Goal: Information Seeking & Learning: Learn about a topic

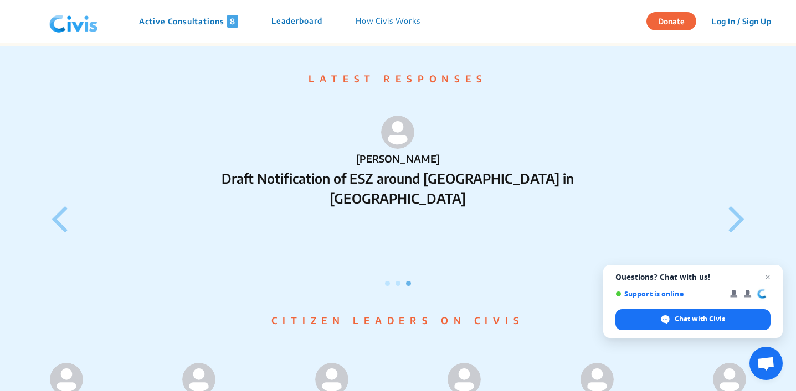
scroll to position [954, 0]
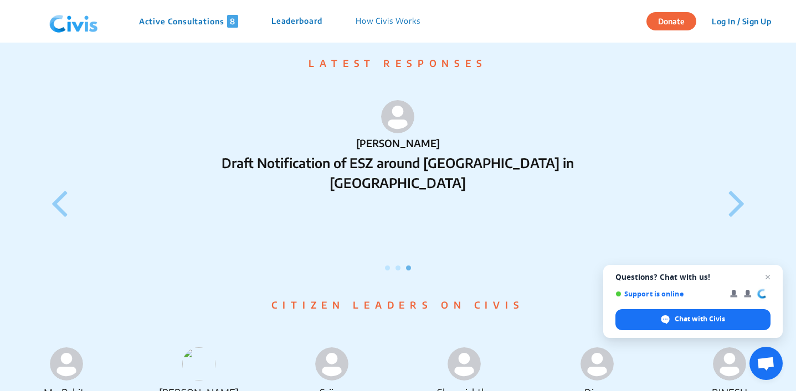
click at [56, 208] on icon at bounding box center [59, 202] width 17 height 47
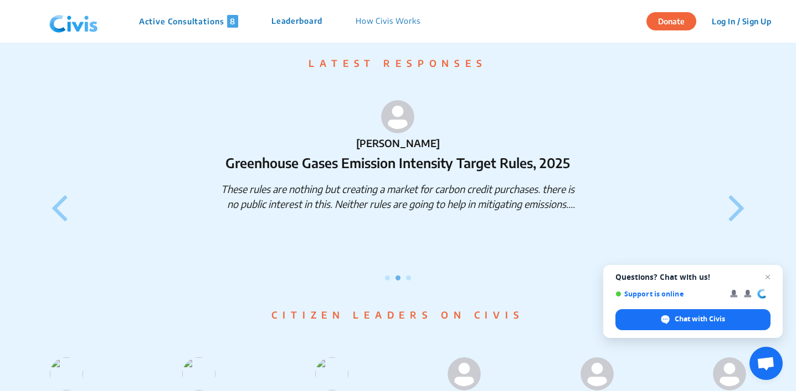
scroll to position [954, 0]
click at [438, 150] on p "[PERSON_NAME]" at bounding box center [398, 142] width 358 height 15
drag, startPoint x: 438, startPoint y: 156, endPoint x: 254, endPoint y: 154, distance: 184.4
click at [254, 150] on p "[PERSON_NAME]" at bounding box center [398, 142] width 358 height 15
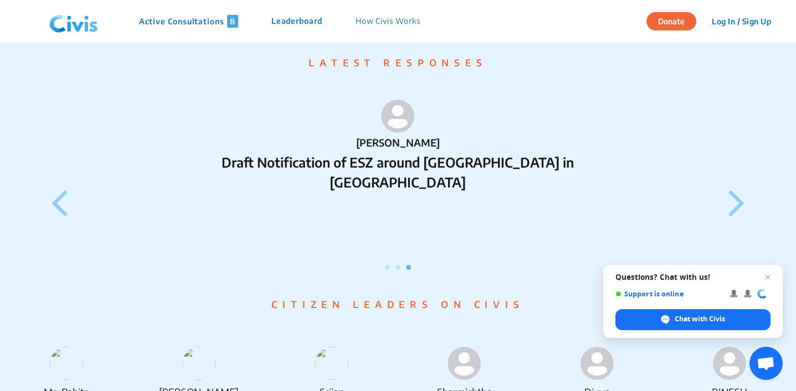
click at [70, 229] on div at bounding box center [398, 240] width 716 height 60
click at [57, 222] on icon at bounding box center [59, 202] width 17 height 47
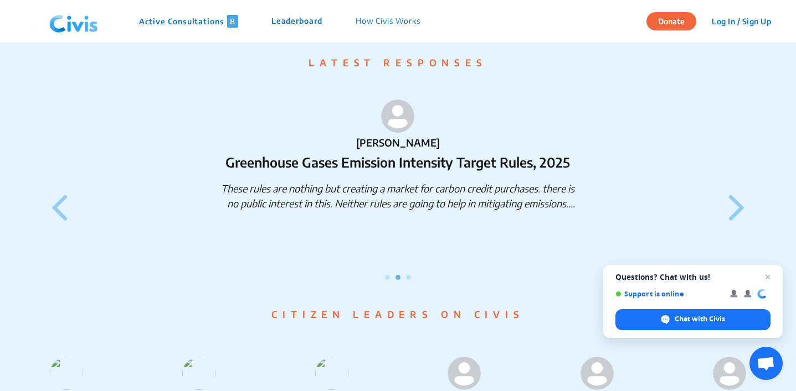
click at [126, 220] on div "[PERSON_NAME] Greenhouse Gases Emission Intensity Target Rules, 2025 These rule…" at bounding box center [398, 179] width 716 height 201
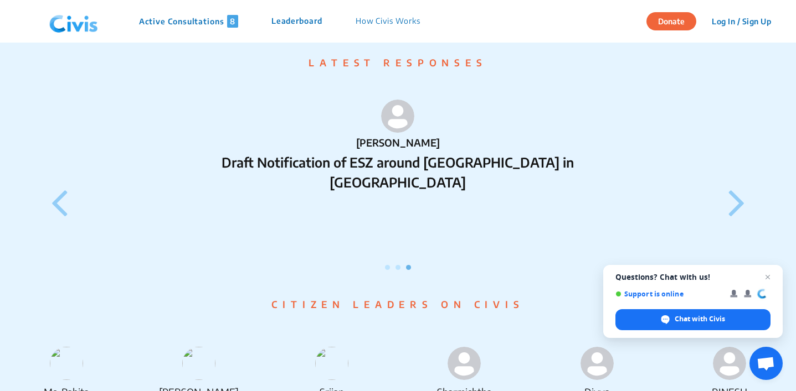
click at [507, 219] on div "surya Draft Notification of ESZ around [GEOGRAPHIC_DATA] in [GEOGRAPHIC_DATA]" at bounding box center [398, 174] width 716 height 191
click at [68, 208] on div "surya Draft Notification of ESZ around [GEOGRAPHIC_DATA] in [GEOGRAPHIC_DATA]" at bounding box center [398, 174] width 716 height 191
click at [55, 210] on icon at bounding box center [59, 202] width 17 height 47
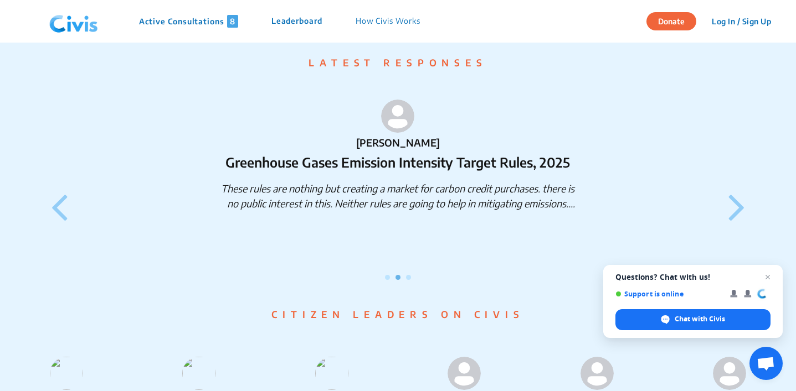
click at [389, 172] on p "Greenhouse Gases Emission Intensity Target Rules, 2025" at bounding box center [398, 162] width 358 height 20
click at [388, 172] on p "Greenhouse Gases Emission Intensity Target Rules, 2025" at bounding box center [398, 162] width 358 height 20
click at [530, 211] on p "These rules are nothing but creating a market for carbon credit purchases. ther…" at bounding box center [398, 196] width 358 height 30
click at [390, 280] on div at bounding box center [398, 250] width 716 height 60
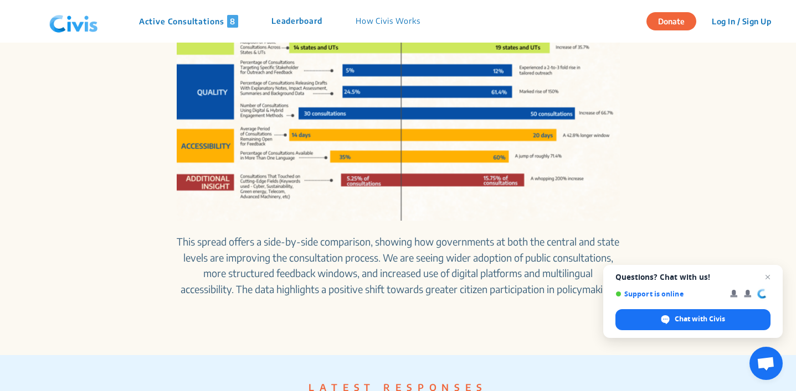
scroll to position [0, 0]
